Goal: Communication & Community: Ask a question

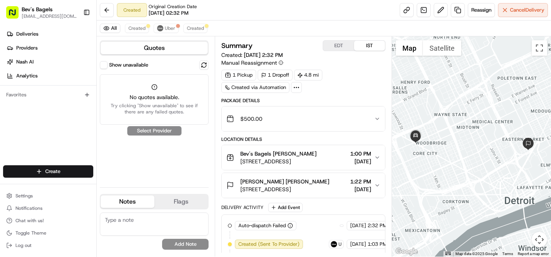
click at [156, 132] on div "Show unavailable No quotes available. Try clicking "Show unavailable" to see if…" at bounding box center [154, 120] width 109 height 121
click at [142, 133] on div "Show unavailable No quotes available. Try clicking "Show unavailable" to see if…" at bounding box center [154, 120] width 109 height 121
click at [158, 104] on span "Try clicking "Show unavailable" to see if there are any failed quotes." at bounding box center [154, 109] width 99 height 12
click at [125, 63] on label "Show unavailable" at bounding box center [128, 65] width 39 height 7
click at [108, 63] on button "Show unavailable" at bounding box center [104, 65] width 8 height 8
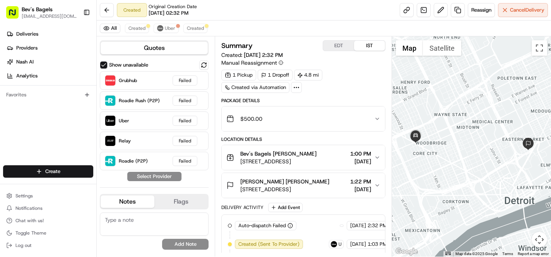
click at [110, 62] on label "Show unavailable" at bounding box center [128, 65] width 39 height 7
click at [108, 62] on button "Show unavailable" at bounding box center [104, 65] width 8 height 8
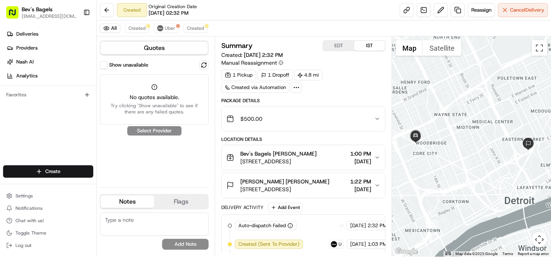
click at [110, 62] on label "Show unavailable" at bounding box center [128, 65] width 39 height 7
click at [108, 62] on button "Show unavailable" at bounding box center [104, 65] width 8 height 8
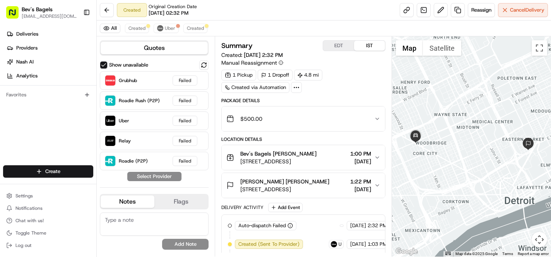
click at [110, 62] on label "Show unavailable" at bounding box center [128, 65] width 39 height 7
click at [108, 62] on button "Show unavailable" at bounding box center [104, 65] width 8 height 8
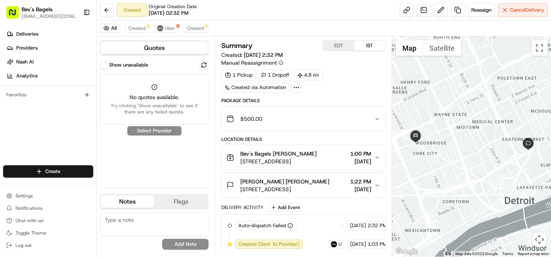
click at [152, 132] on div "Show unavailable No quotes available. Try clicking "Show unavailable" to see if…" at bounding box center [154, 120] width 109 height 121
click at [140, 130] on div "Show unavailable No quotes available. Try clicking "Show unavailable" to see if…" at bounding box center [154, 120] width 109 height 121
click at [112, 65] on label "Show unavailable" at bounding box center [128, 65] width 39 height 7
click at [108, 65] on button "Show unavailable" at bounding box center [104, 65] width 8 height 8
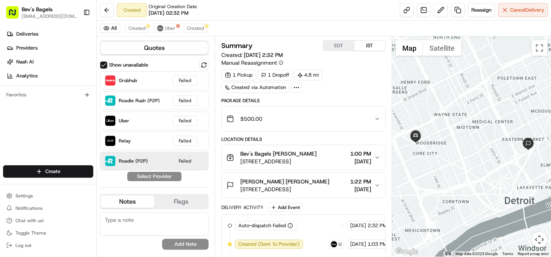
type button "on"
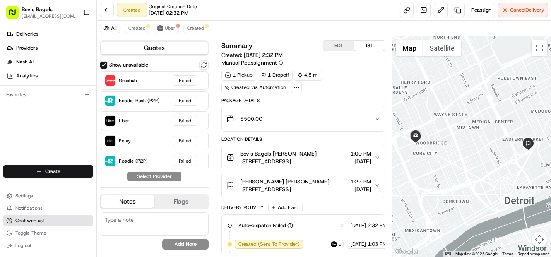
click at [26, 220] on span "Chat with us!" at bounding box center [29, 220] width 28 height 6
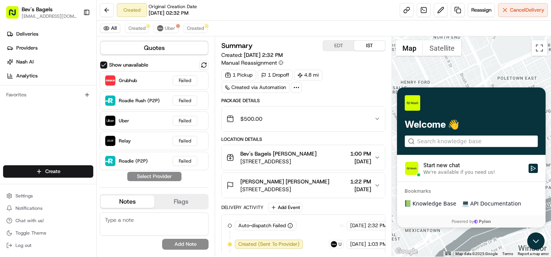
click at [458, 175] on div "We're available if you need us!" at bounding box center [459, 172] width 72 height 6
click at [529, 173] on button "Start new chat We're available if you need us!" at bounding box center [533, 168] width 9 height 9
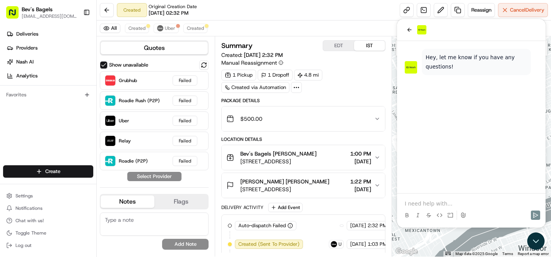
click at [439, 202] on p at bounding box center [471, 204] width 133 height 8
click at [406, 27] on button "back" at bounding box center [409, 29] width 9 height 9
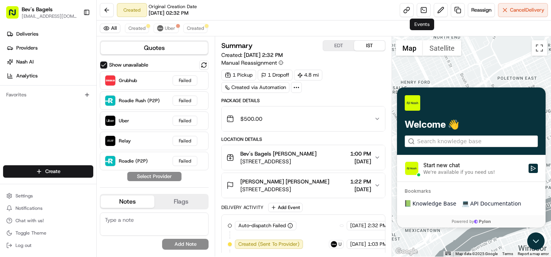
click at [431, 200] on span "Knowledge Base" at bounding box center [435, 204] width 44 height 8
